Goal: Task Accomplishment & Management: Use online tool/utility

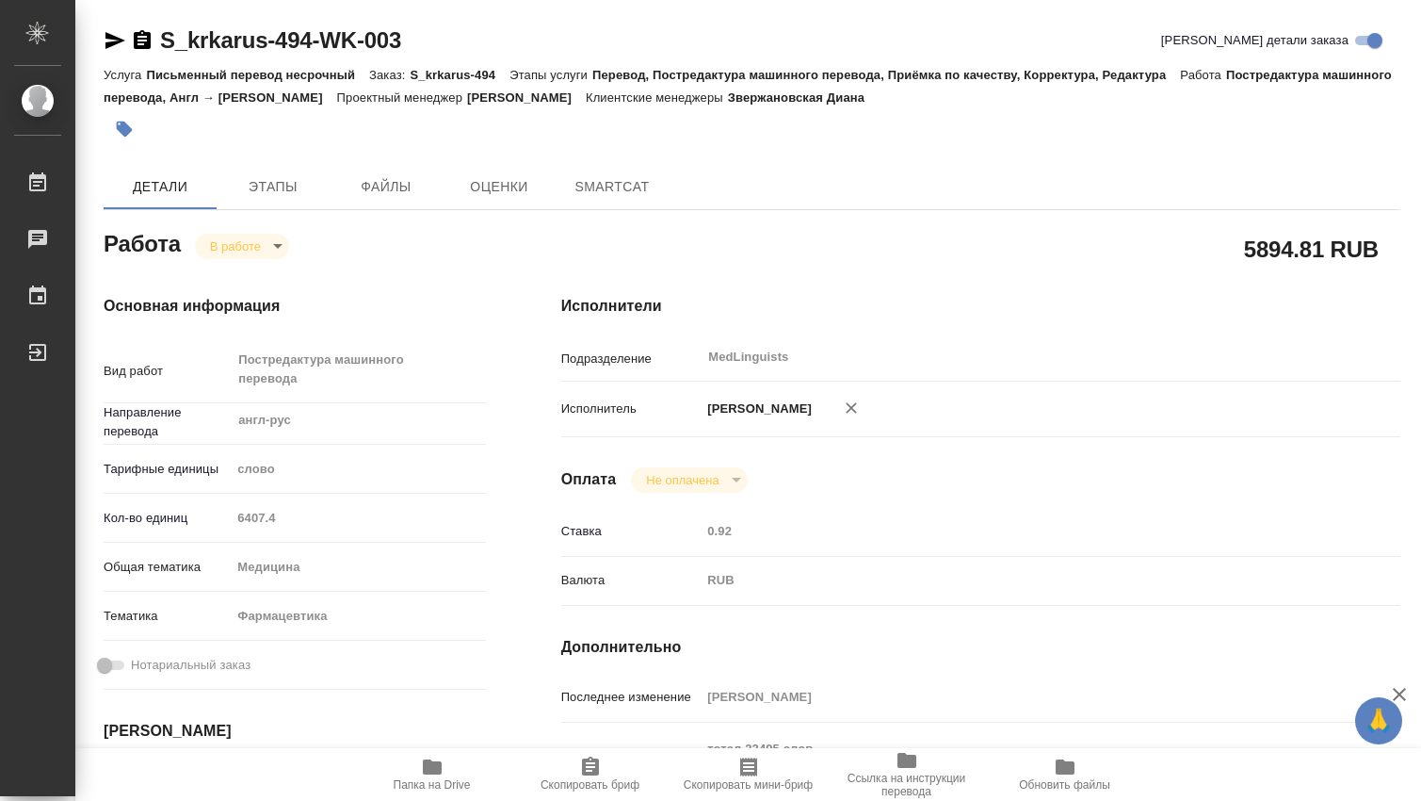
type textarea "x"
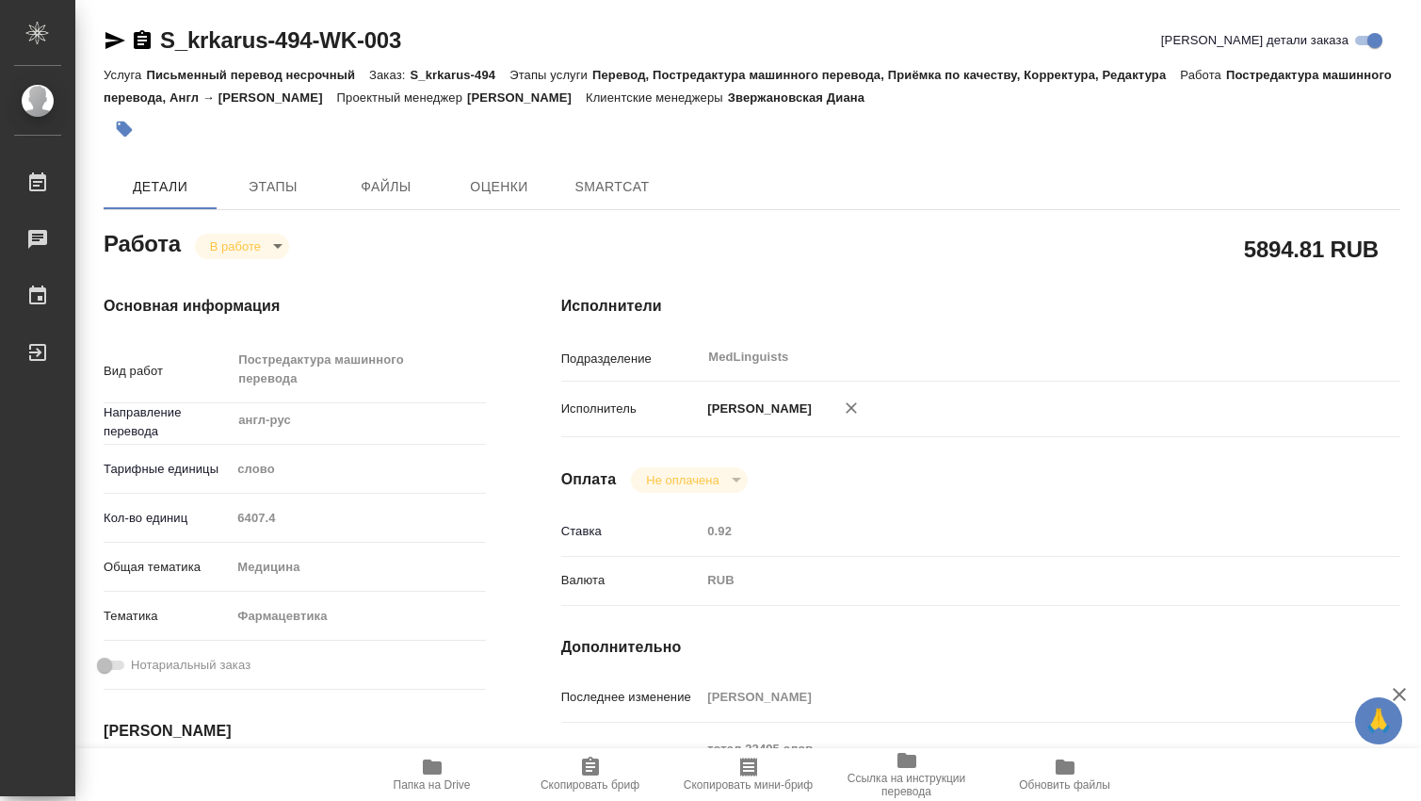
type textarea "x"
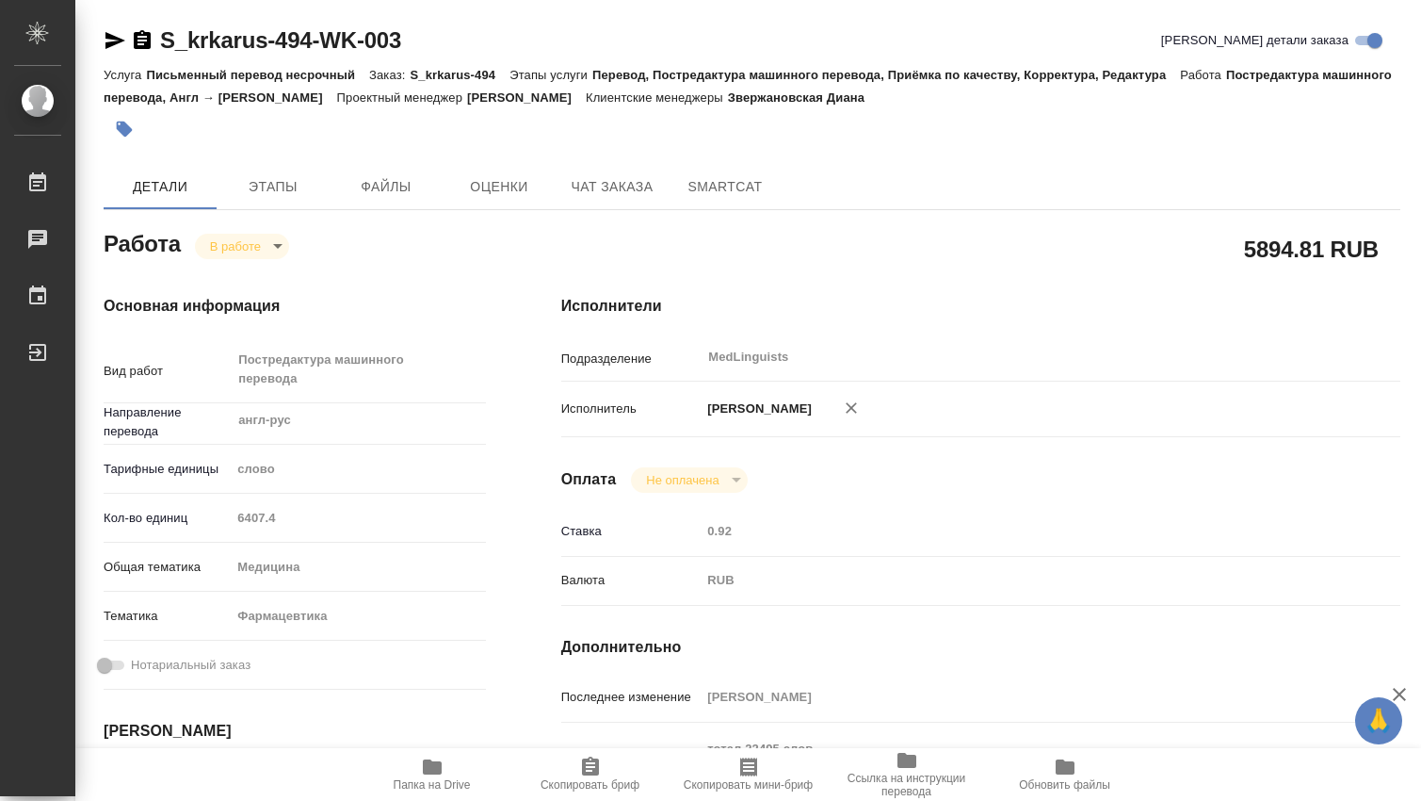
type textarea "x"
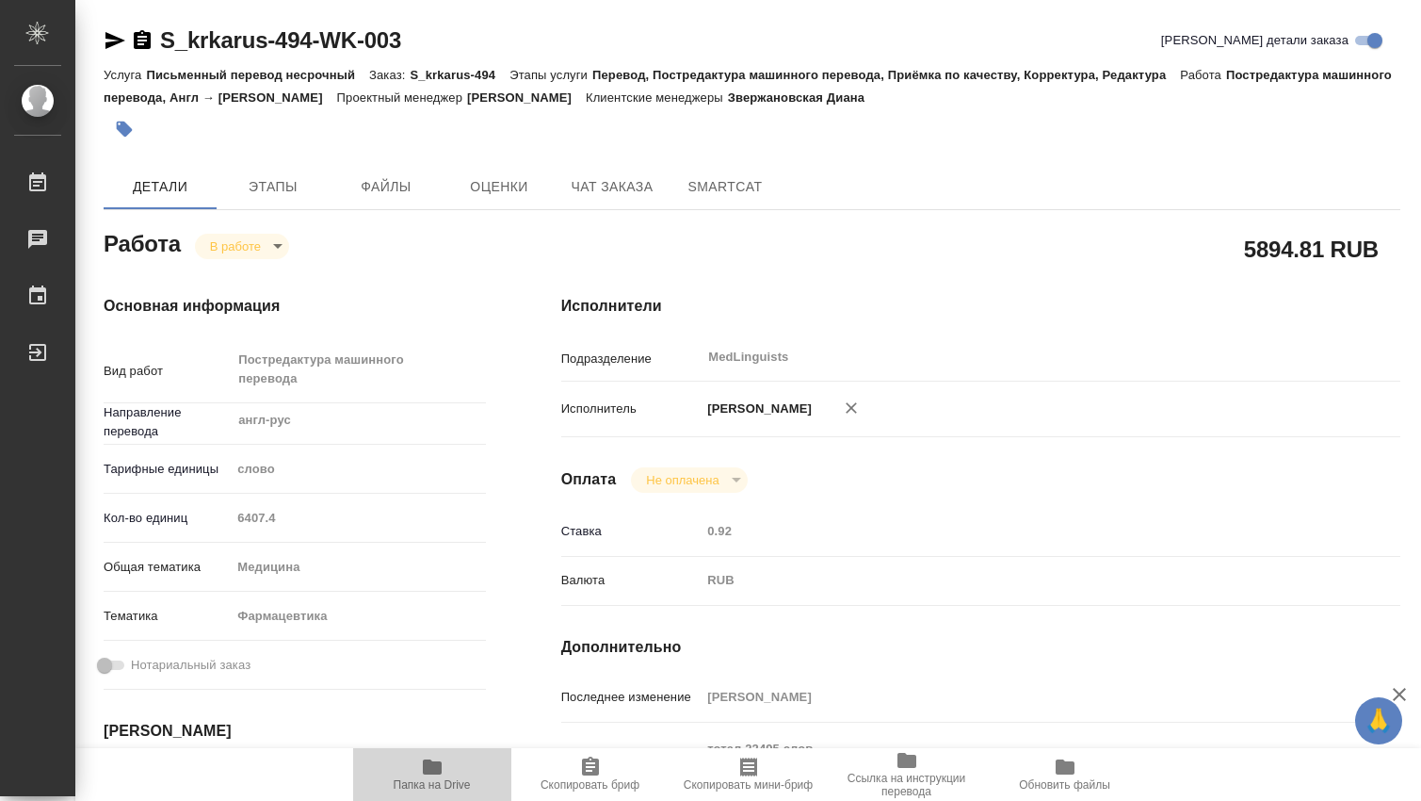
click at [437, 771] on icon "button" at bounding box center [432, 766] width 19 height 15
type textarea "x"
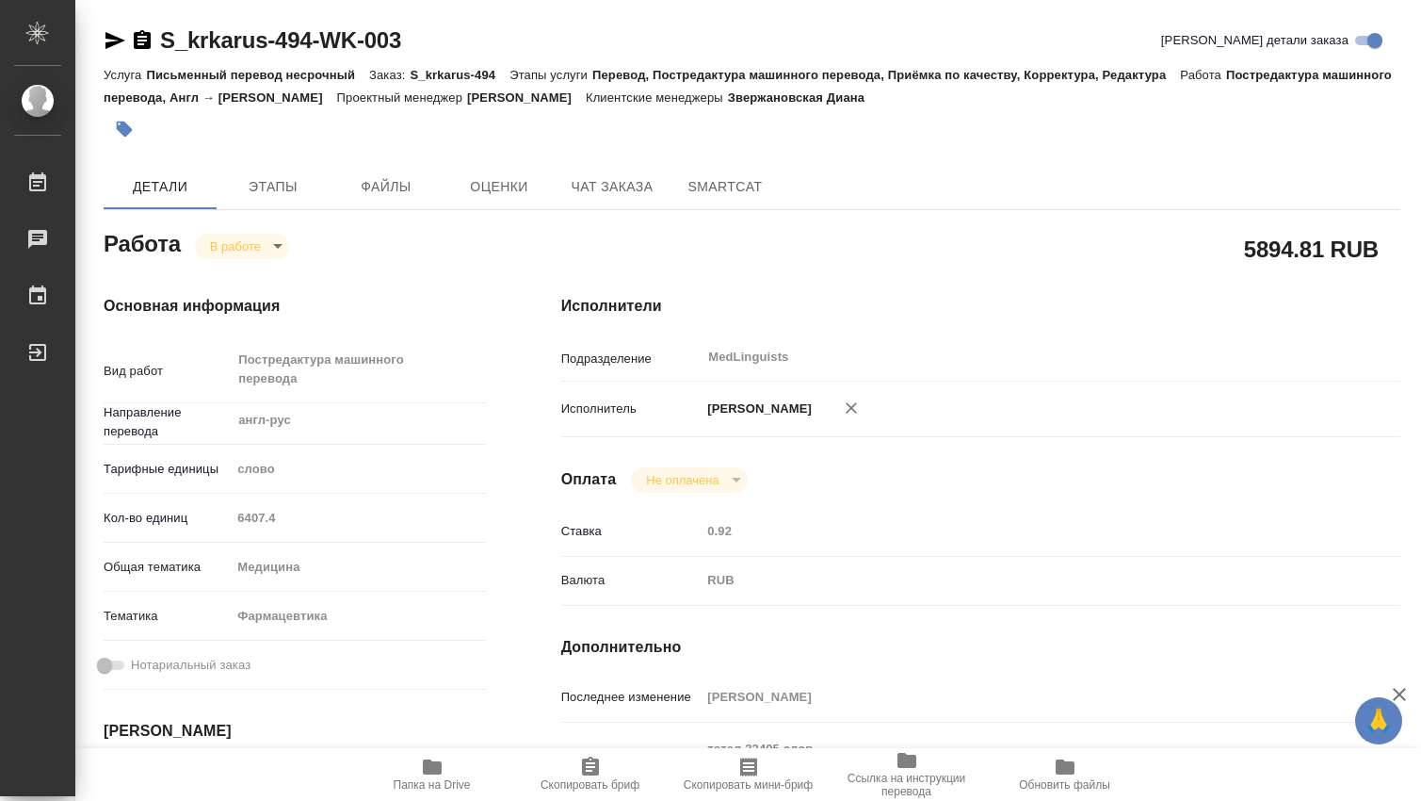
type textarea "x"
